Goal: Task Accomplishment & Management: Use online tool/utility

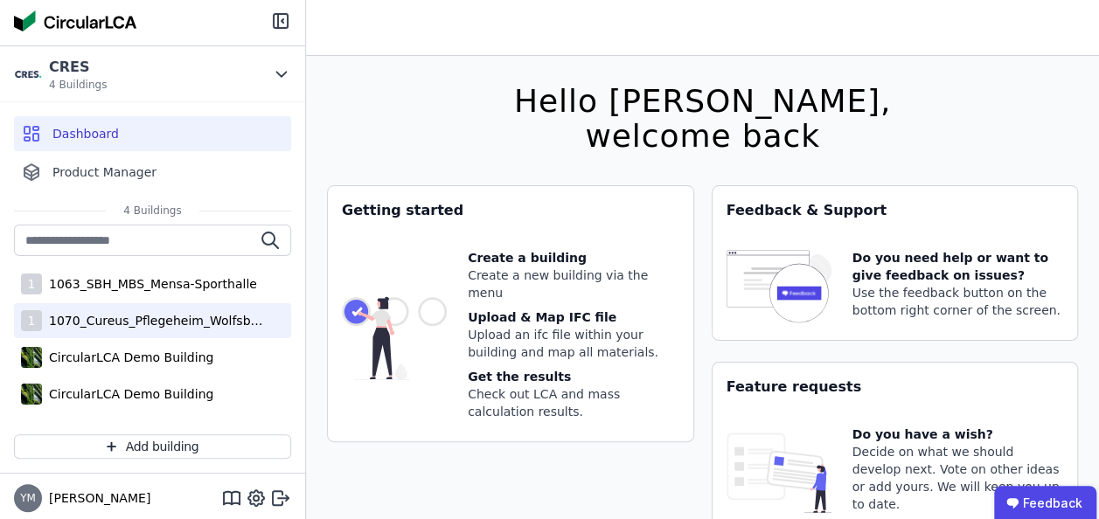
scroll to position [7, 0]
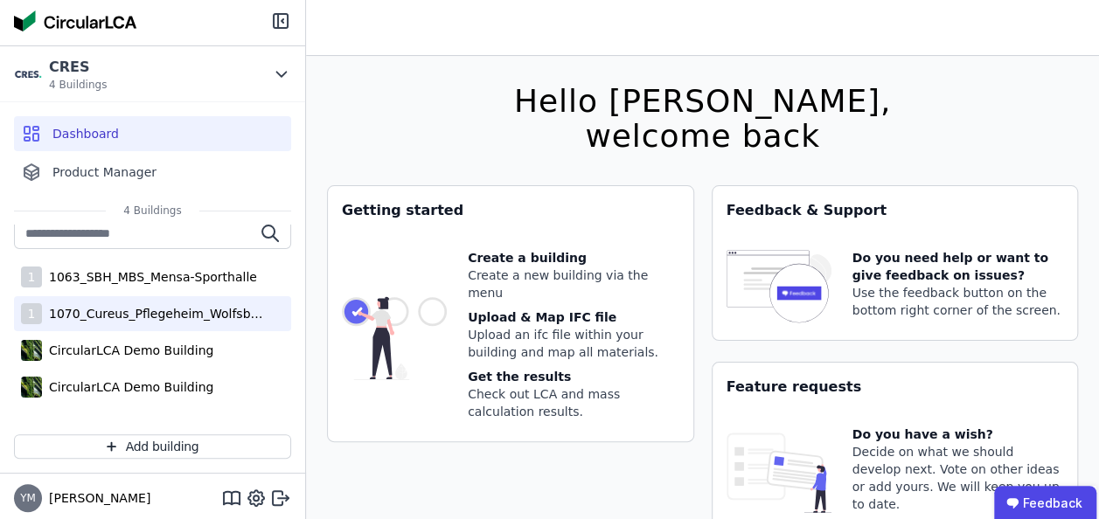
click at [167, 312] on div "1070_Cureus_Pflegeheim_Wolfsbüttel" at bounding box center [155, 313] width 227 height 17
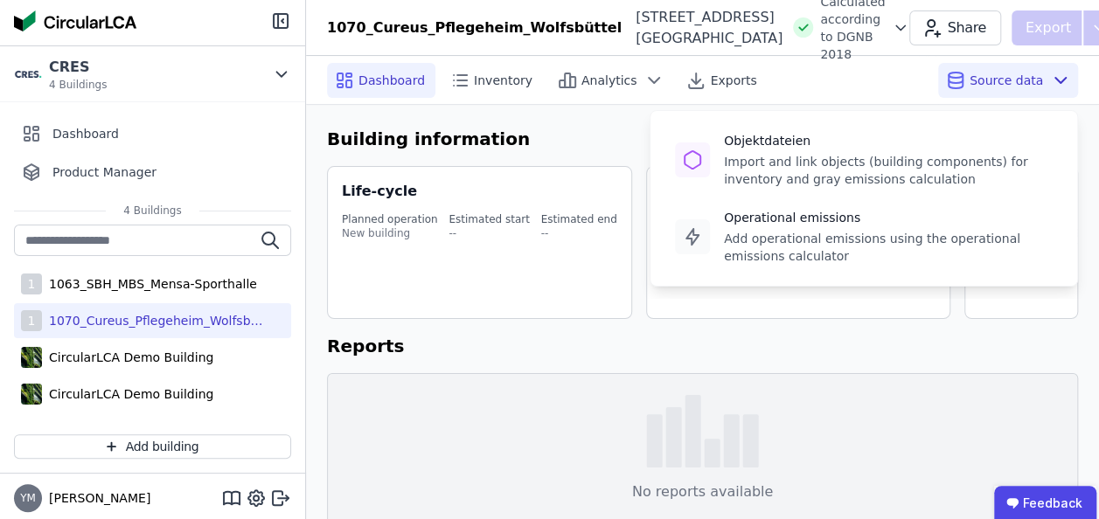
click at [1051, 75] on icon at bounding box center [1060, 80] width 21 height 21
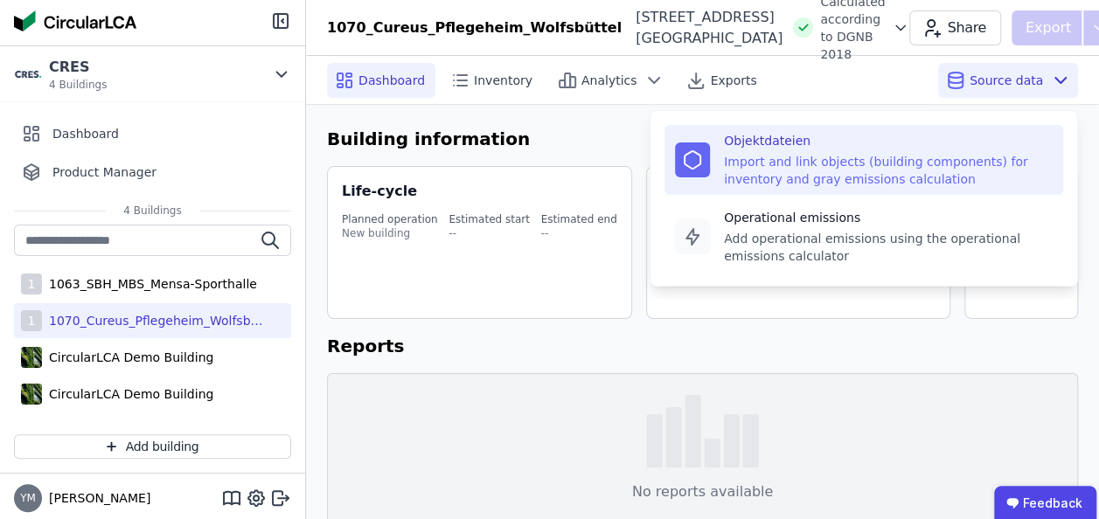
click at [834, 169] on div "Import and link objects (building components) for inventory and gray emissions …" at bounding box center [888, 170] width 329 height 35
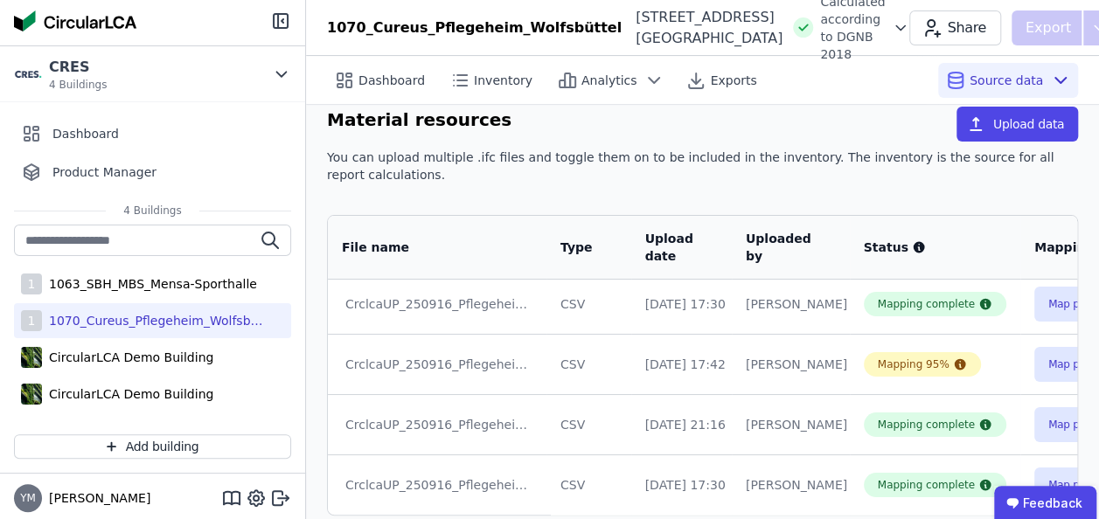
scroll to position [10, 0]
